Goal: Communication & Community: Answer question/provide support

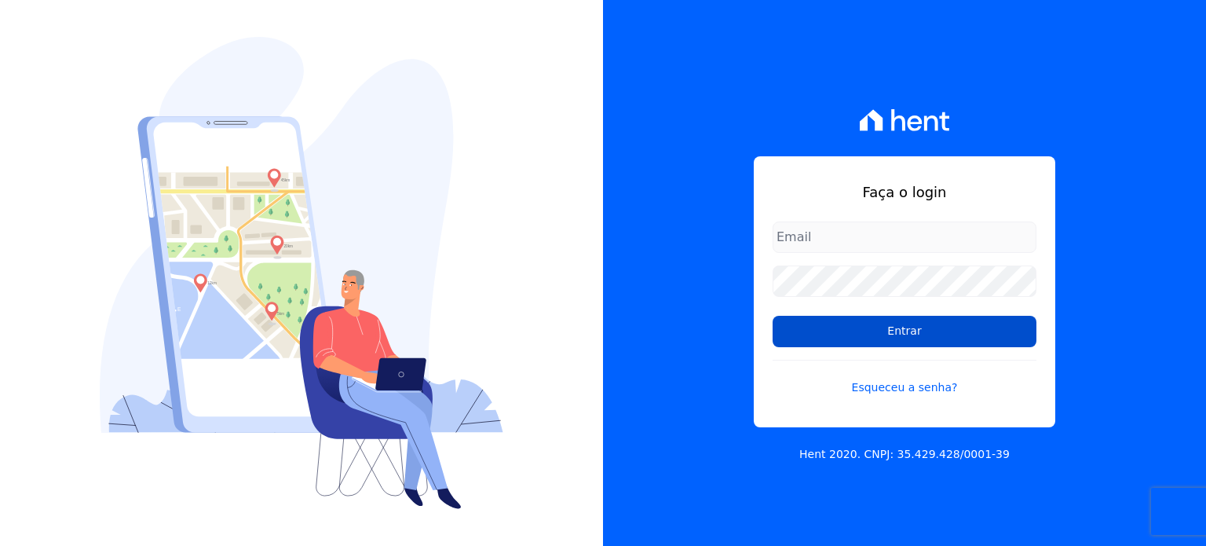
type input "[EMAIL_ADDRESS][DOMAIN_NAME]"
click at [910, 335] on input "Entrar" at bounding box center [905, 331] width 264 height 31
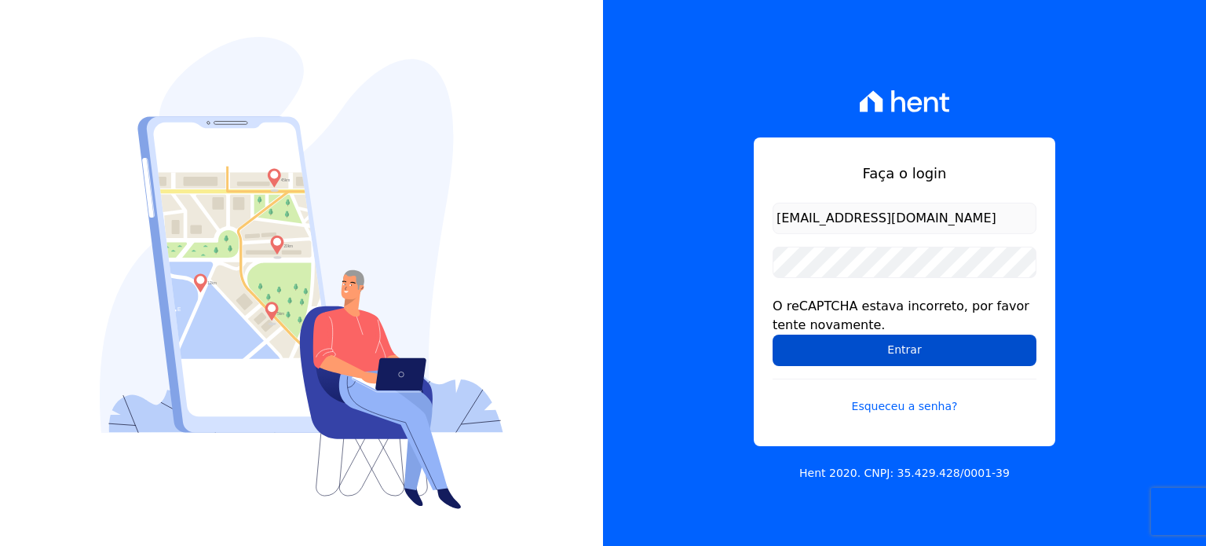
click at [997, 350] on input "Entrar" at bounding box center [905, 350] width 264 height 31
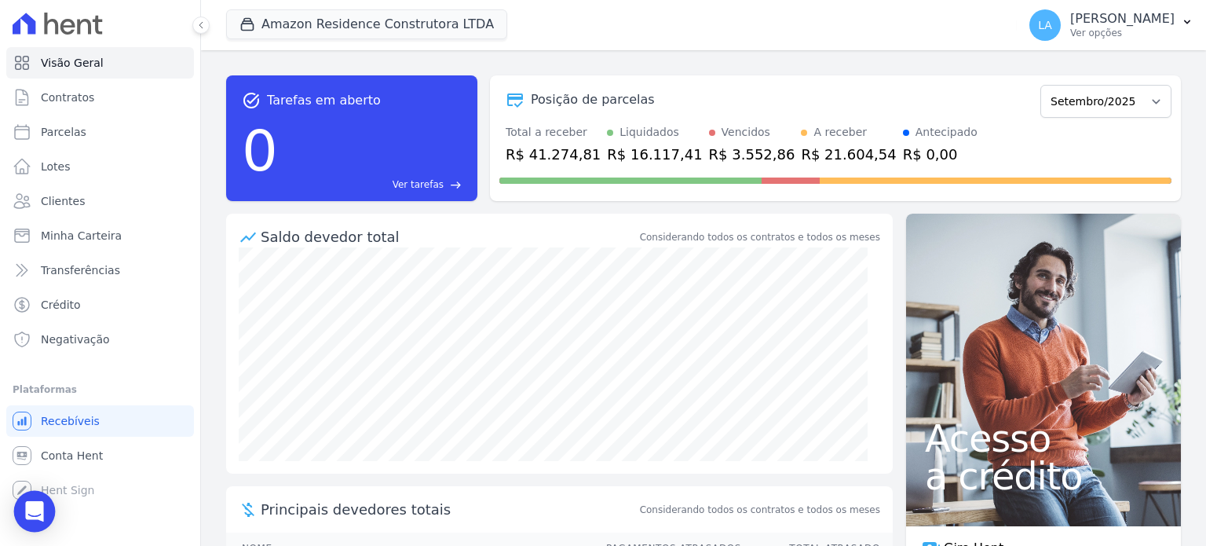
click at [30, 515] on icon "Open Intercom Messenger" at bounding box center [34, 511] width 20 height 20
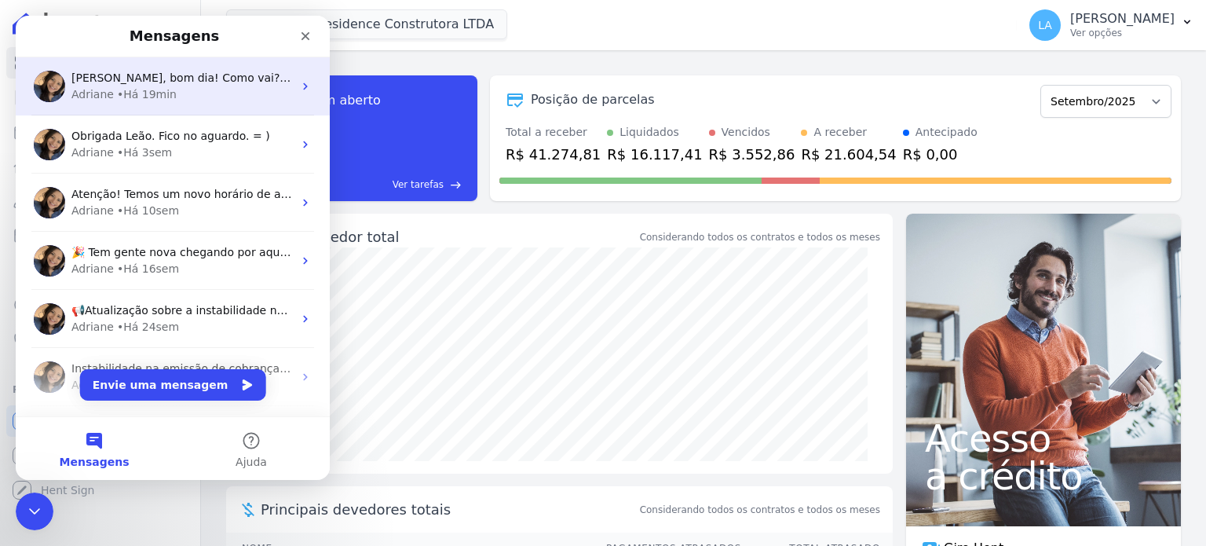
click at [179, 83] on span "Olá Leão, bom dia! Como vai? Leão, estamos apenas aguardando um retorno da Q.I …" at bounding box center [626, 77] width 1110 height 13
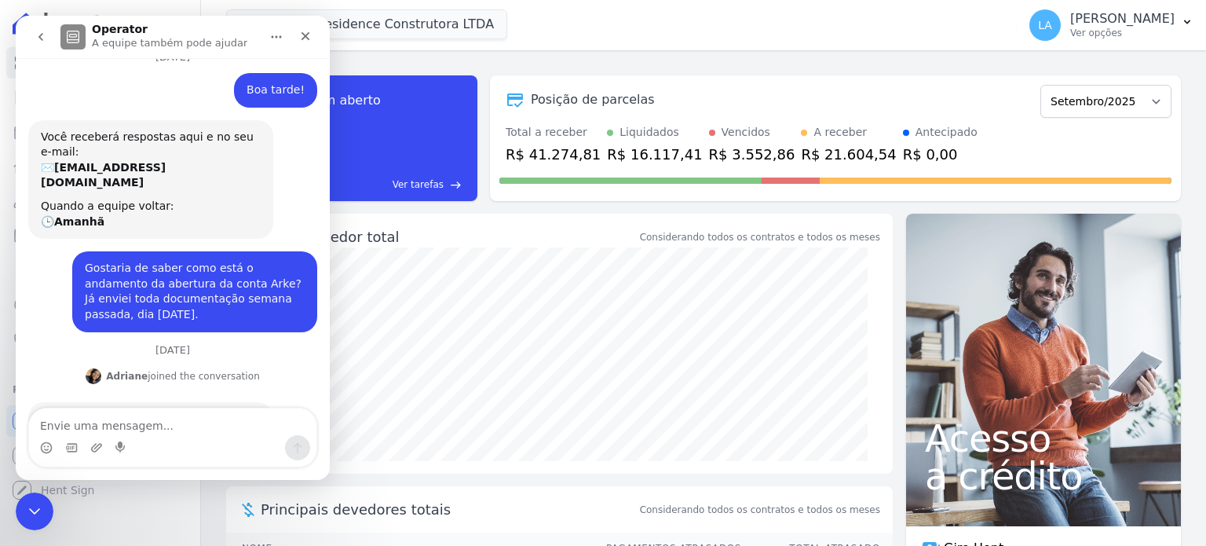
scroll to position [139, 0]
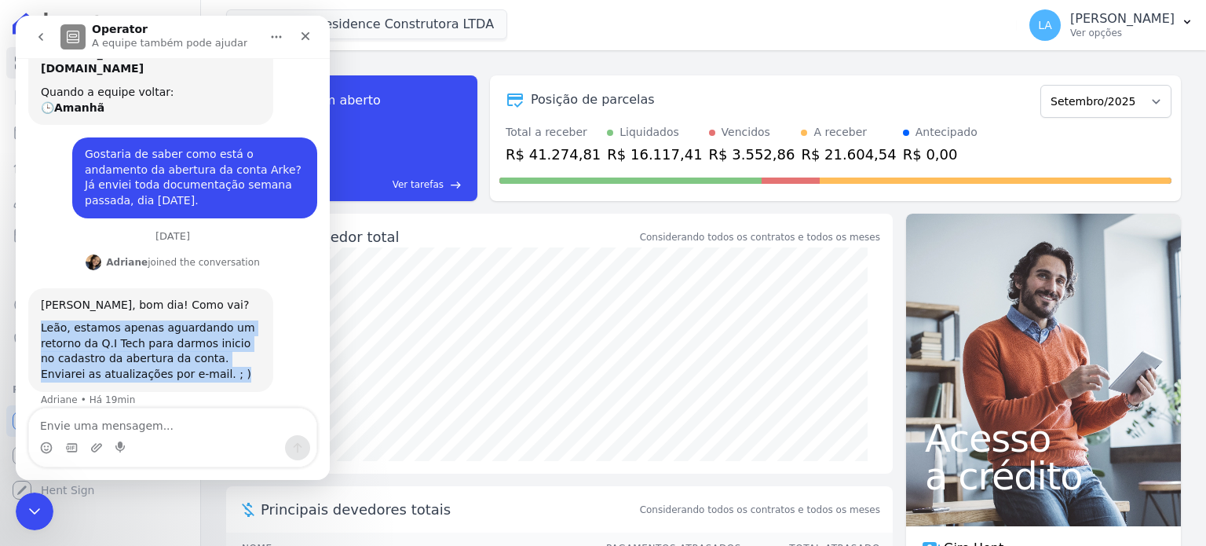
drag, startPoint x: 223, startPoint y: 369, endPoint x: 32, endPoint y: 310, distance: 199.7
click at [32, 310] on div "Olá Leão, bom dia! Como vai? Leão, estamos apenas aguardando um retorno da Q.I …" at bounding box center [150, 340] width 245 height 104
copy div "Leão, estamos apenas aguardando um retorno da Q.I Tech para darmos inicio no ca…"
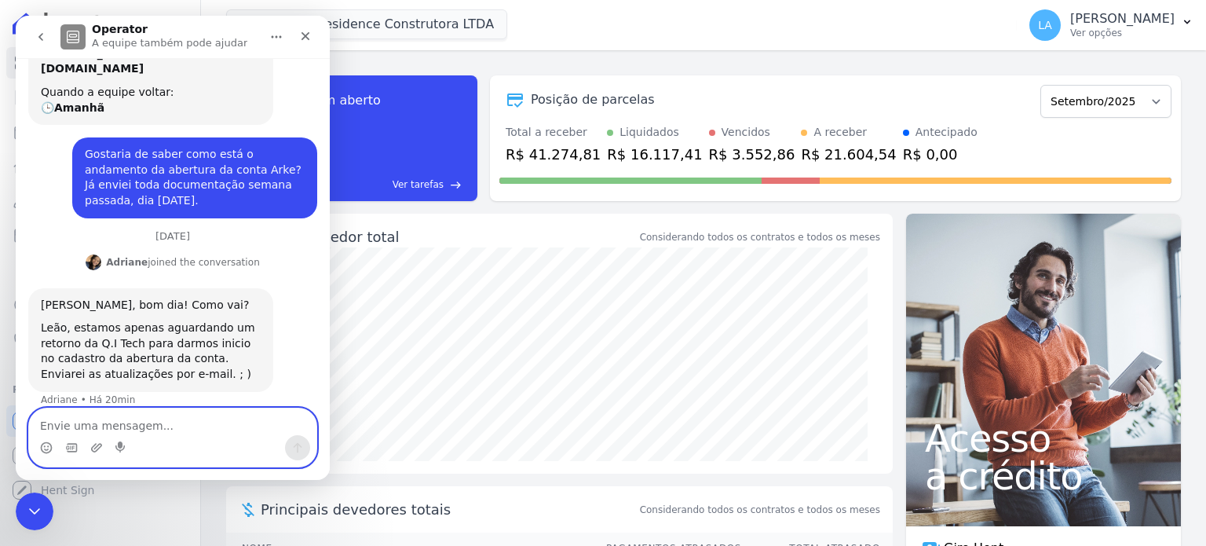
click at [71, 433] on textarea "Envie uma mensagem..." at bounding box center [172, 421] width 287 height 27
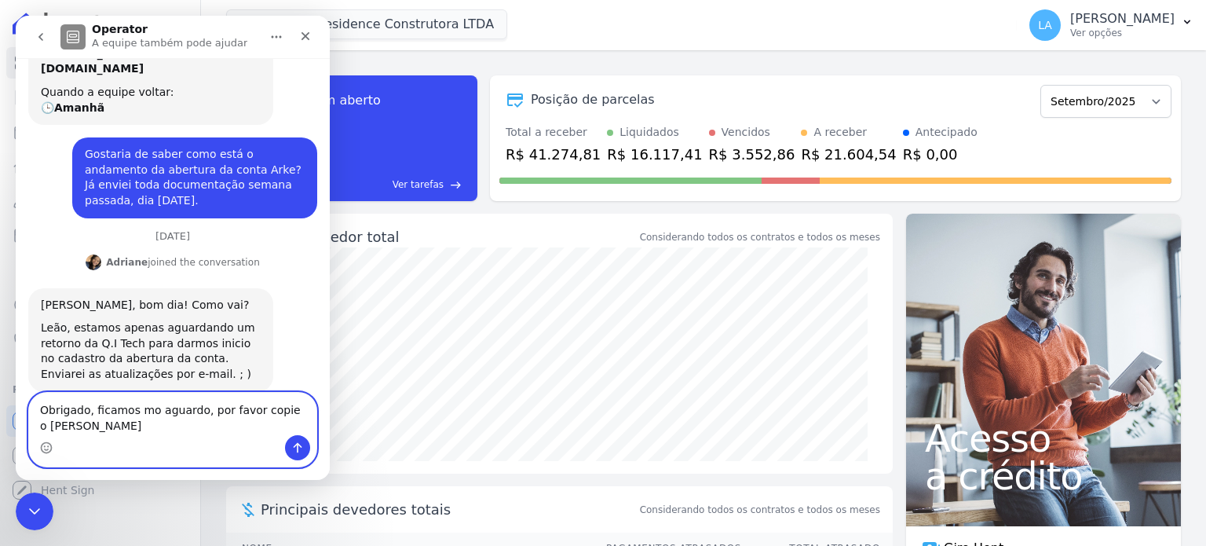
scroll to position [155, 0]
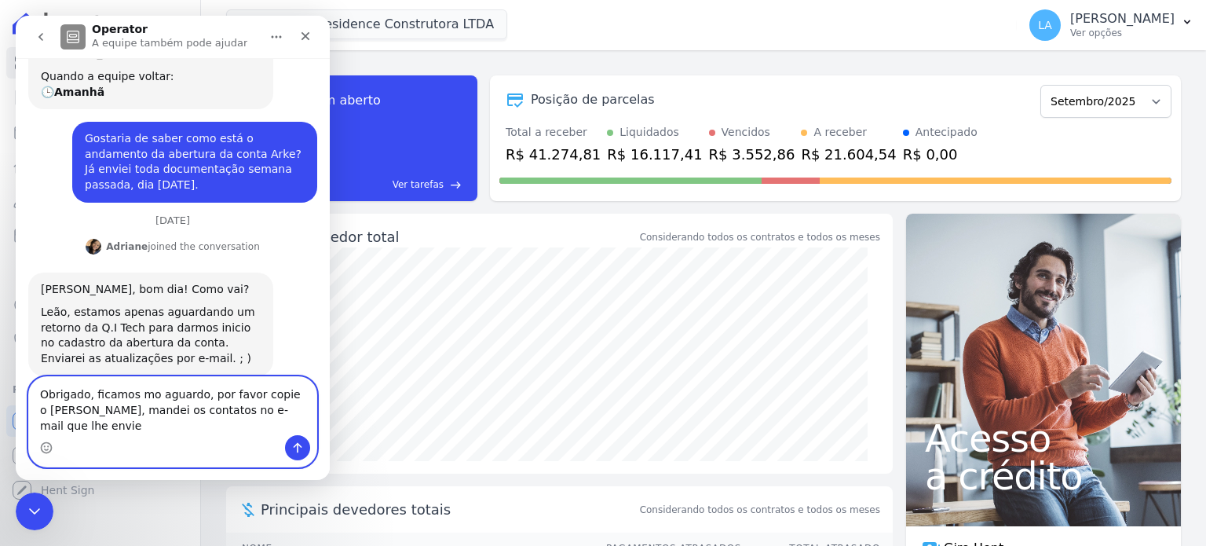
type textarea "Obrigado, ficamos mo aguardo, por favor copie o Joelson, mandei os contatos no …"
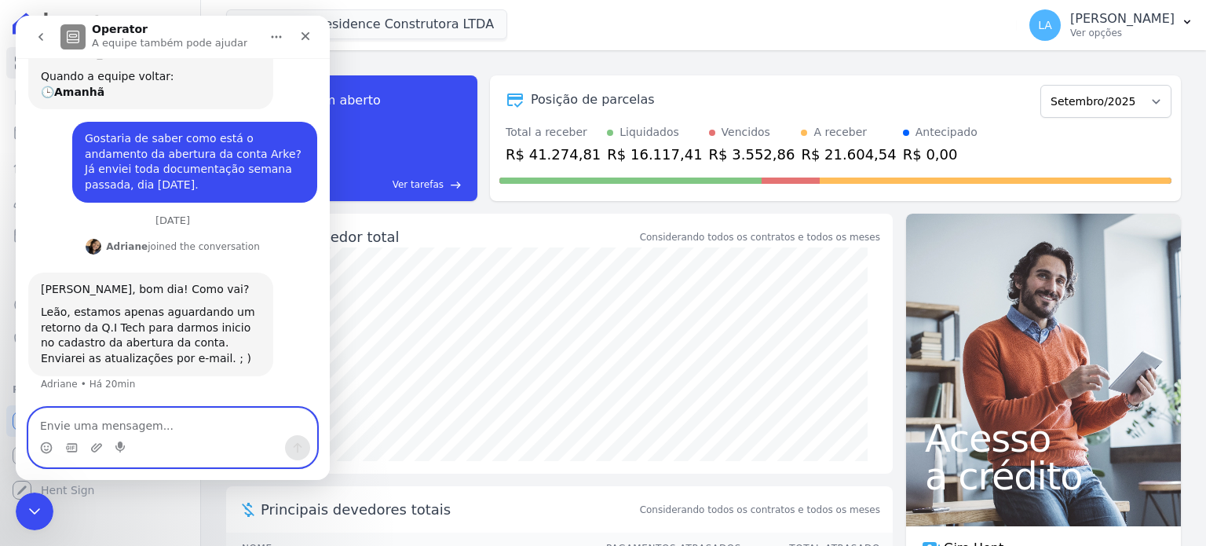
scroll to position [217, 0]
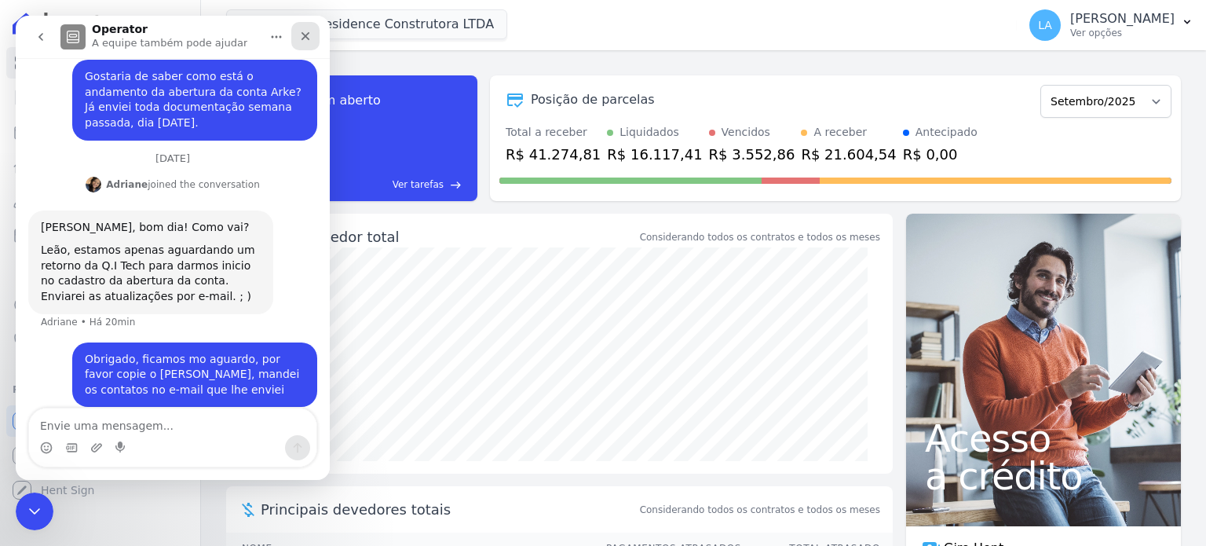
click at [305, 41] on icon "Fechar" at bounding box center [305, 36] width 13 height 13
